Goal: Navigation & Orientation: Find specific page/section

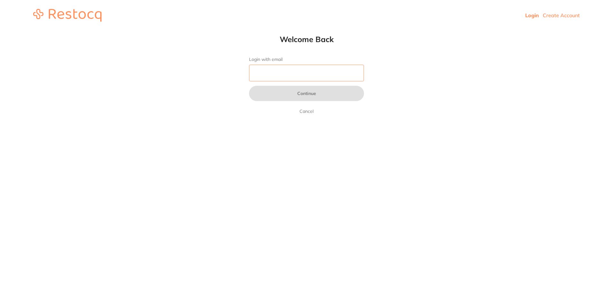
drag, startPoint x: 0, startPoint y: 0, endPoint x: 307, endPoint y: 71, distance: 315.4
click at [307, 71] on input "Login with email" at bounding box center [306, 73] width 115 height 17
type input "[EMAIL_ADDRESS][DOMAIN_NAME]"
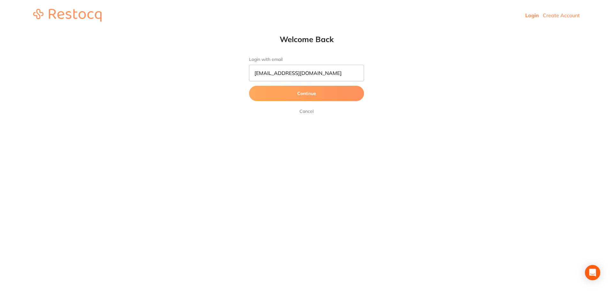
click at [285, 89] on button "Continue" at bounding box center [306, 93] width 115 height 15
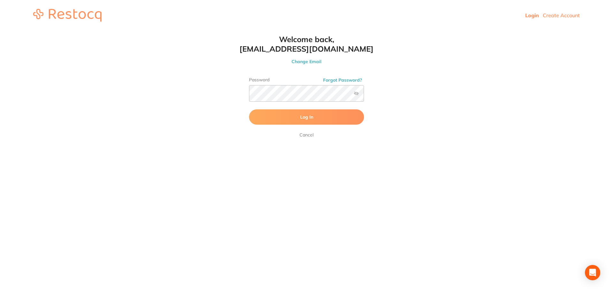
click at [286, 120] on button "Log In" at bounding box center [306, 116] width 115 height 15
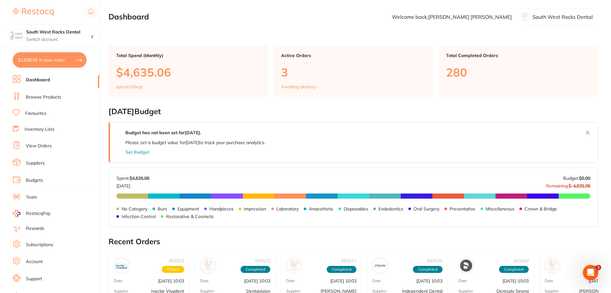
click at [56, 97] on link "Browse Products" at bounding box center [43, 97] width 35 height 6
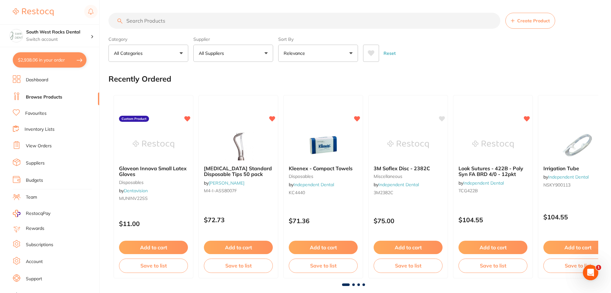
click at [262, 58] on button "All Suppliers" at bounding box center [233, 53] width 80 height 17
